Goal: Task Accomplishment & Management: Use online tool/utility

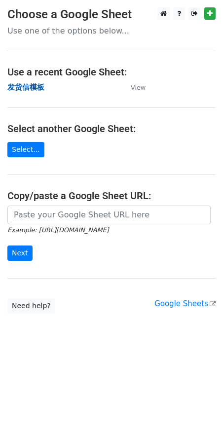
click at [29, 91] on strong "发货信模板" at bounding box center [25, 87] width 37 height 9
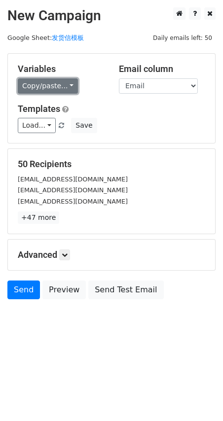
click at [27, 88] on link "Copy/paste..." at bounding box center [48, 85] width 60 height 15
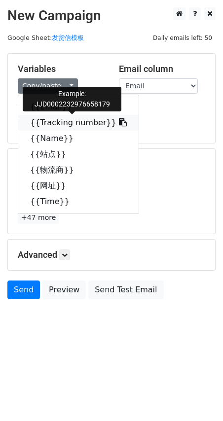
click at [41, 116] on link "{{Tracking number}}" at bounding box center [78, 123] width 120 height 16
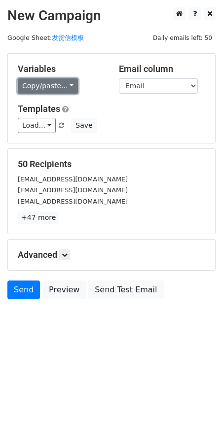
click at [31, 91] on link "Copy/paste..." at bounding box center [48, 85] width 60 height 15
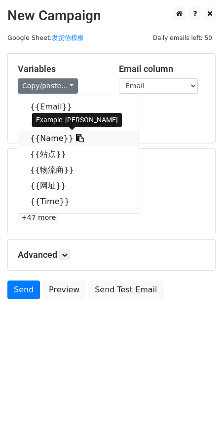
click at [43, 133] on link "{{Name}}" at bounding box center [78, 139] width 120 height 16
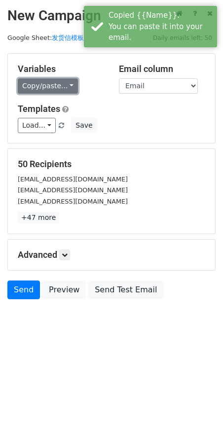
click at [49, 86] on link "Copy/paste..." at bounding box center [48, 85] width 60 height 15
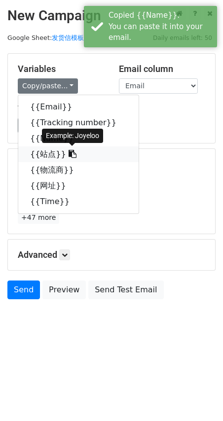
click at [39, 155] on link "{{站点}}" at bounding box center [78, 154] width 120 height 16
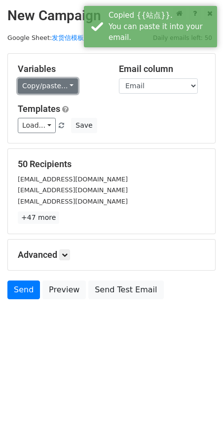
click at [42, 82] on link "Copy/paste..." at bounding box center [48, 85] width 60 height 15
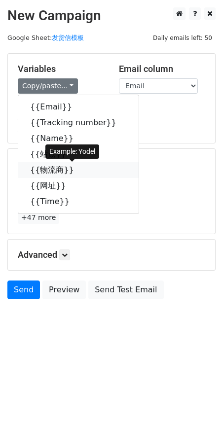
drag, startPoint x: 43, startPoint y: 172, endPoint x: 36, endPoint y: 173, distance: 7.1
click at [42, 172] on link "{{物流商}}" at bounding box center [78, 170] width 120 height 16
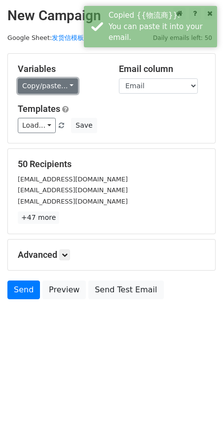
click at [48, 90] on link "Copy/paste..." at bounding box center [48, 85] width 60 height 15
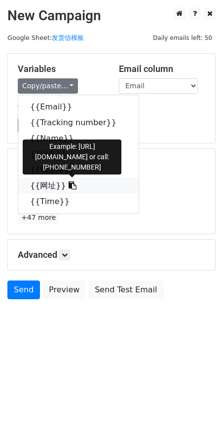
click at [48, 187] on link "{{网址}}" at bounding box center [78, 186] width 120 height 16
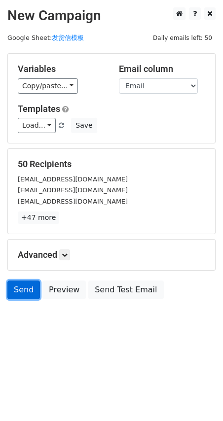
click at [31, 287] on link "Send" at bounding box center [23, 289] width 33 height 19
